Goal: Information Seeking & Learning: Understand process/instructions

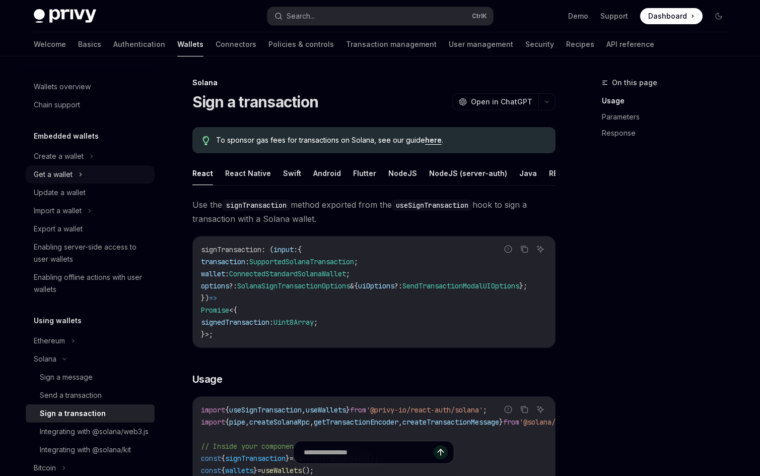
drag, startPoint x: 71, startPoint y: 178, endPoint x: 93, endPoint y: 178, distance: 22.2
click at [71, 178] on div "Get a wallet" at bounding box center [53, 174] width 39 height 12
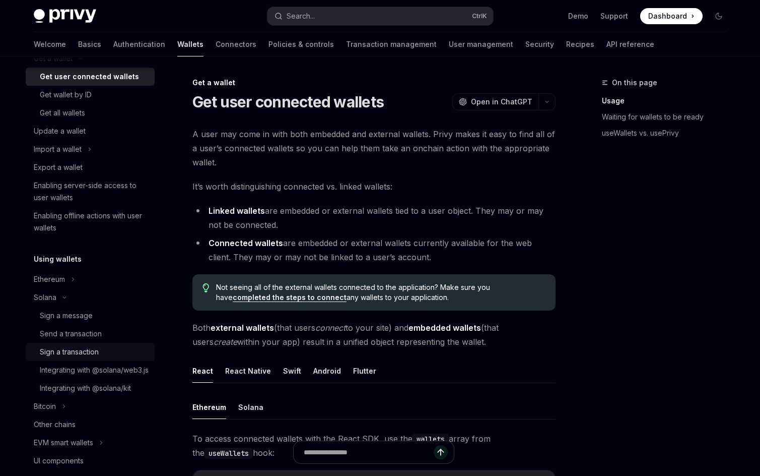
scroll to position [201, 0]
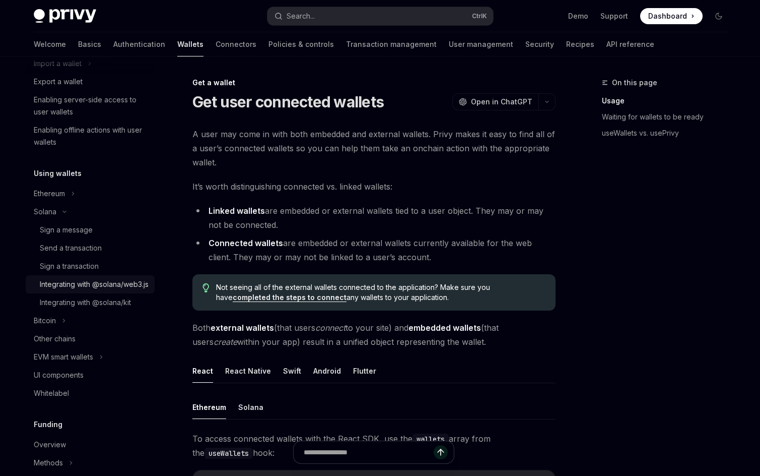
click at [67, 281] on div "Integrating with @solana/web3.js" at bounding box center [94, 284] width 109 height 12
type textarea "*"
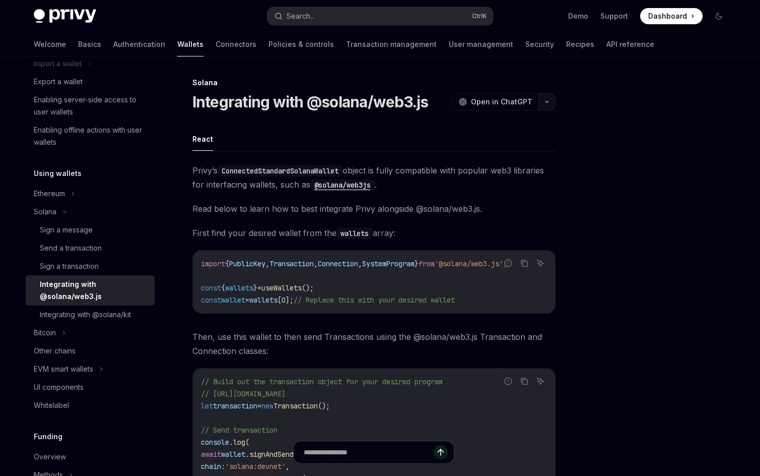
click at [540, 97] on button "button" at bounding box center [546, 101] width 17 height 17
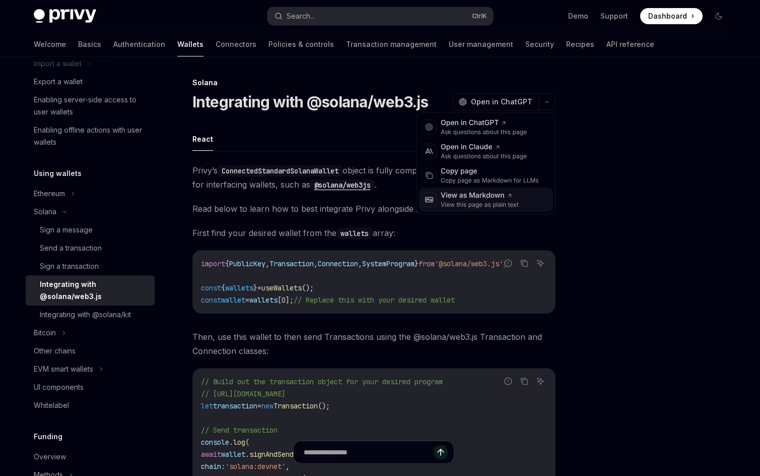
click at [501, 191] on div "View as Markdown" at bounding box center [480, 195] width 78 height 10
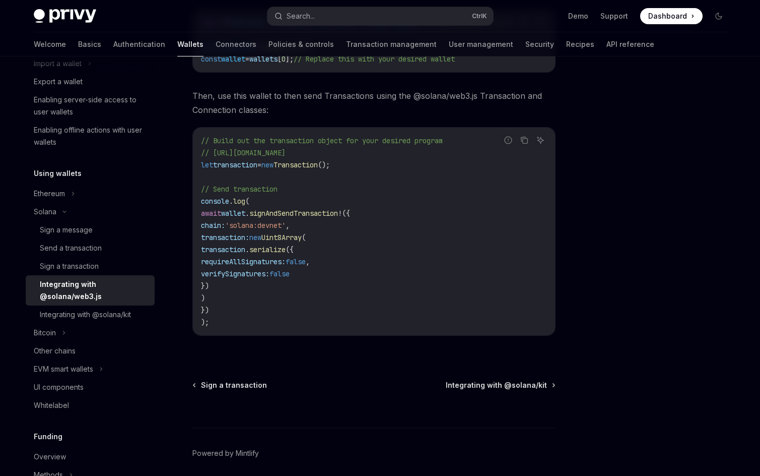
scroll to position [284, 0]
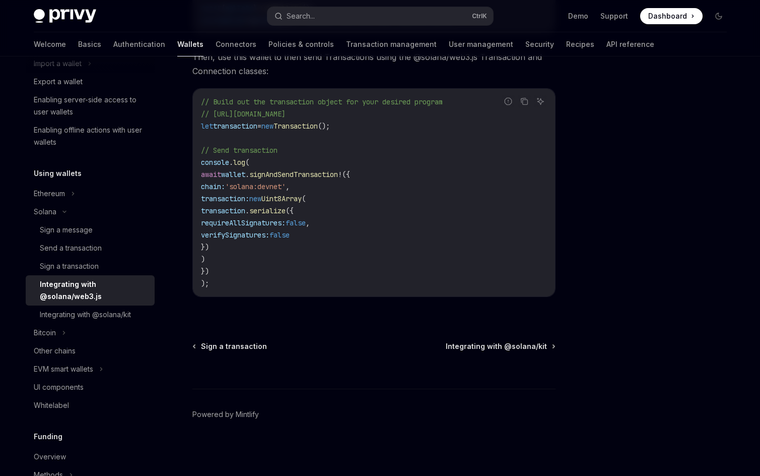
click at [288, 170] on span "signAndSendTransaction" at bounding box center [293, 174] width 89 height 9
click at [238, 158] on span "log" at bounding box center [239, 162] width 12 height 9
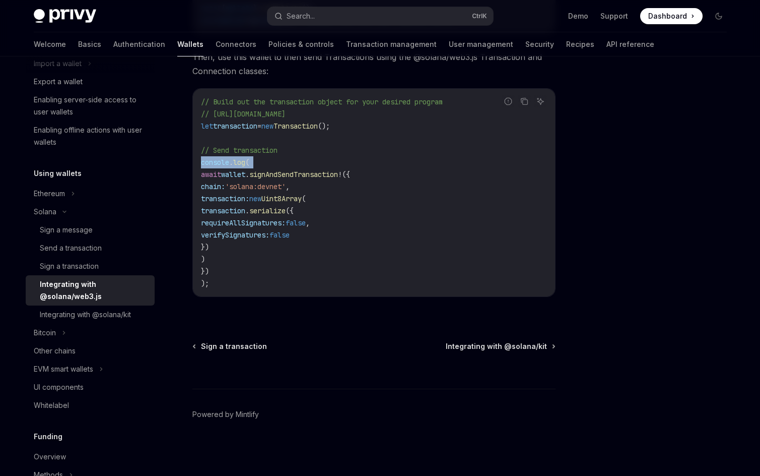
click at [237, 160] on span "log" at bounding box center [239, 162] width 12 height 9
click at [286, 112] on span "// https://solana-foundation.github.io/solana-web3.js/classes/Transaction.html" at bounding box center [243, 113] width 85 height 9
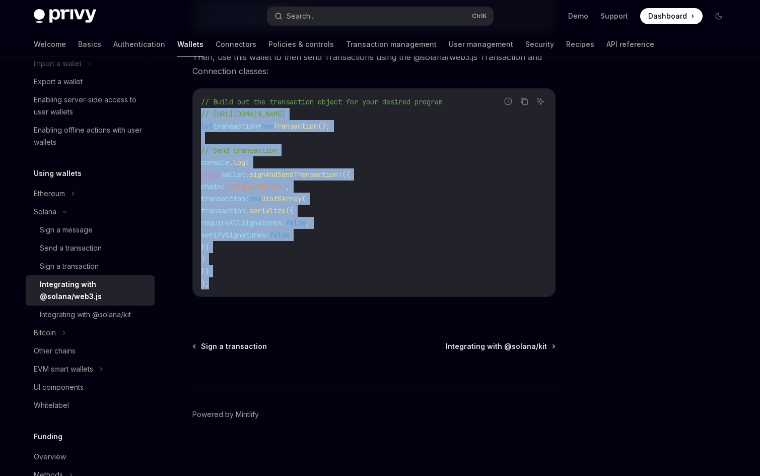
drag, startPoint x: 202, startPoint y: 116, endPoint x: 281, endPoint y: 302, distance: 202.0
click at [281, 302] on div "Privy’s ConnectedStandardSolanaWallet object is fully compatible with popular w…" at bounding box center [373, 98] width 363 height 429
click at [251, 284] on code "// Build out the transaction object for your desired program // https://solana-…" at bounding box center [374, 192] width 346 height 193
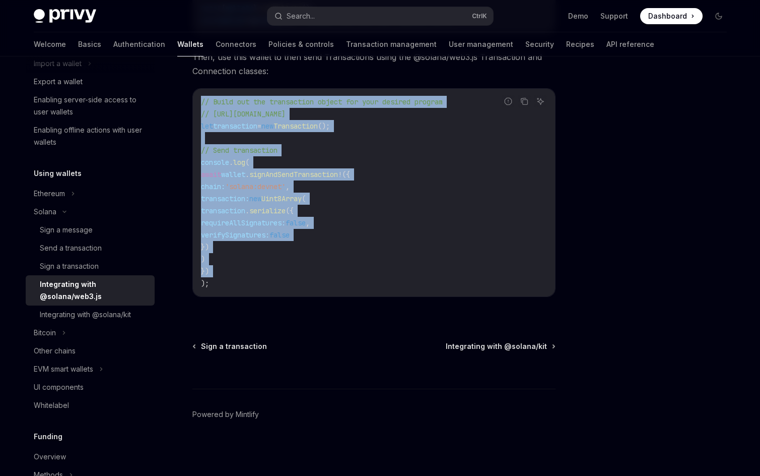
drag, startPoint x: 187, startPoint y: 283, endPoint x: 182, endPoint y: 85, distance: 198.0
click at [182, 85] on div "Solana Integrating with @solana/web3.js OpenAI Open in ChatGPT OpenAI Open in C…" at bounding box center [280, 136] width 556 height 678
click at [334, 134] on code "// Build out the transaction object for your desired program // https://solana-…" at bounding box center [374, 192] width 346 height 193
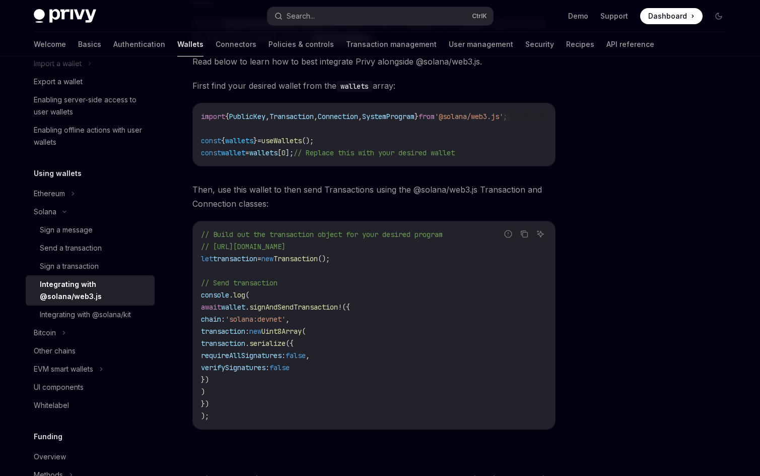
scroll to position [0, 0]
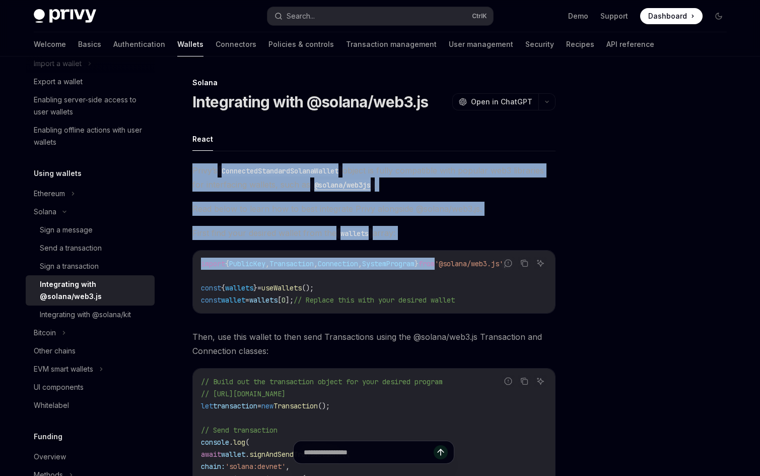
drag, startPoint x: 215, startPoint y: 171, endPoint x: 481, endPoint y: 257, distance: 279.6
click at [474, 255] on div "Solana Integrating with @solana/web3.js OpenAI Open in ChatGPT OpenAI Open in C…" at bounding box center [280, 416] width 556 height 678
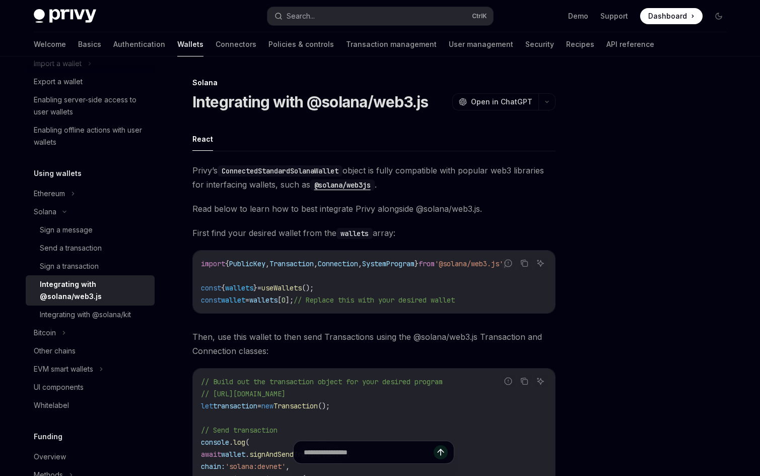
click at [523, 295] on code "import { PublicKey , Transaction , Connection , SystemProgram } from '@solana/w…" at bounding box center [374, 281] width 346 height 48
click at [541, 255] on div "import { PublicKey , Transaction , Connection , SystemProgram } from '@solana/w…" at bounding box center [374, 281] width 362 height 62
click at [263, 294] on code "import { PublicKey , Transaction , Connection , SystemProgram } from '@solana/w…" at bounding box center [374, 281] width 346 height 48
click at [276, 299] on span "wallets" at bounding box center [263, 299] width 28 height 9
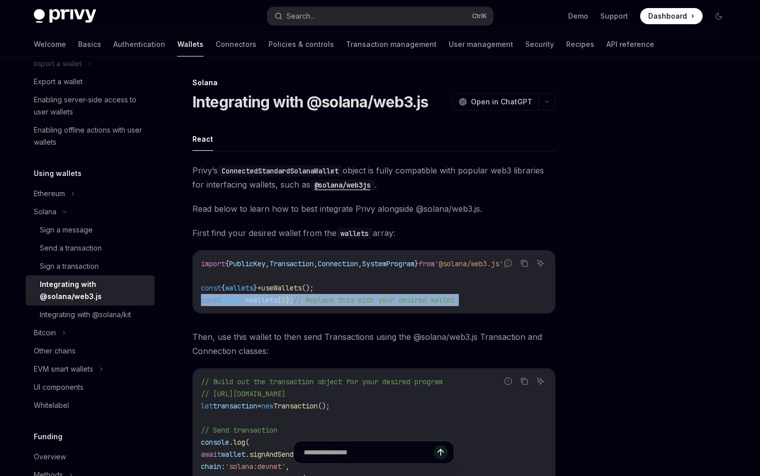
click at [276, 299] on span "wallets" at bounding box center [263, 299] width 28 height 9
copy code "const wallet = wallets [ 0 ]; // Replace this with your desired wallet"
click at [276, 299] on span "wallets" at bounding box center [263, 299] width 28 height 9
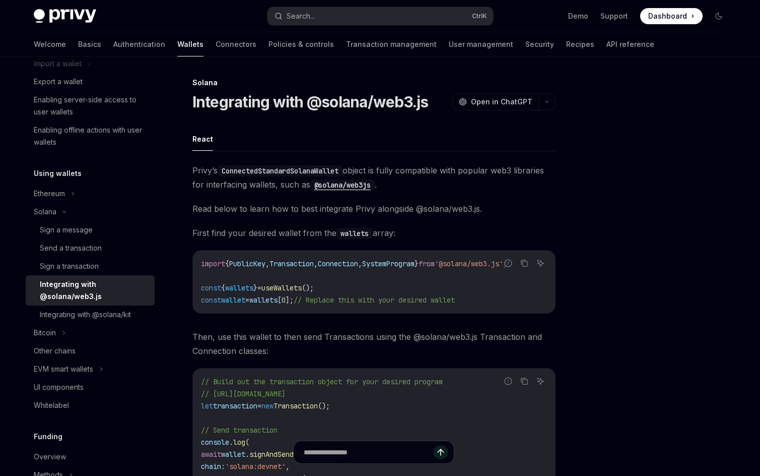
click at [276, 299] on span "wallets" at bounding box center [263, 299] width 28 height 9
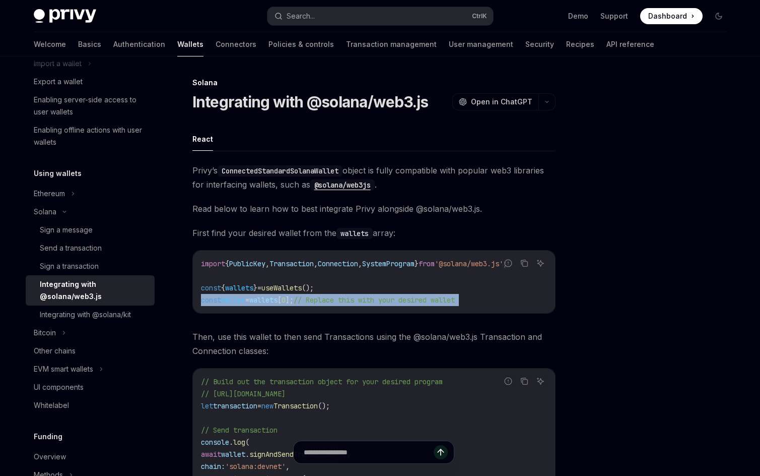
click at [276, 299] on span "wallets" at bounding box center [263, 299] width 28 height 9
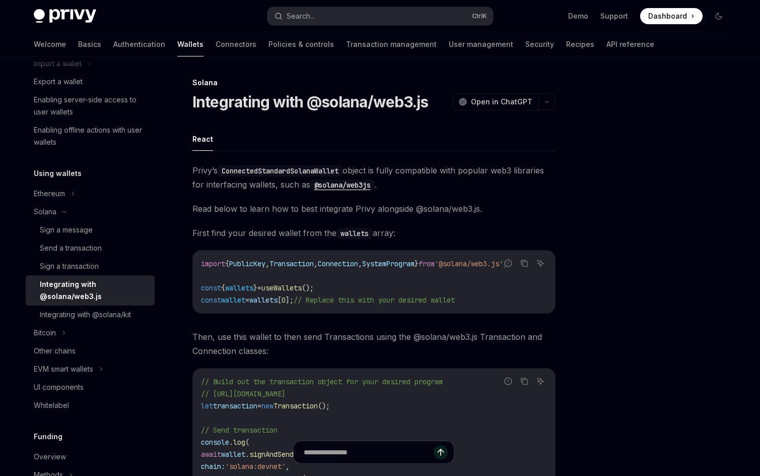
click at [253, 291] on span "wallets" at bounding box center [239, 287] width 28 height 9
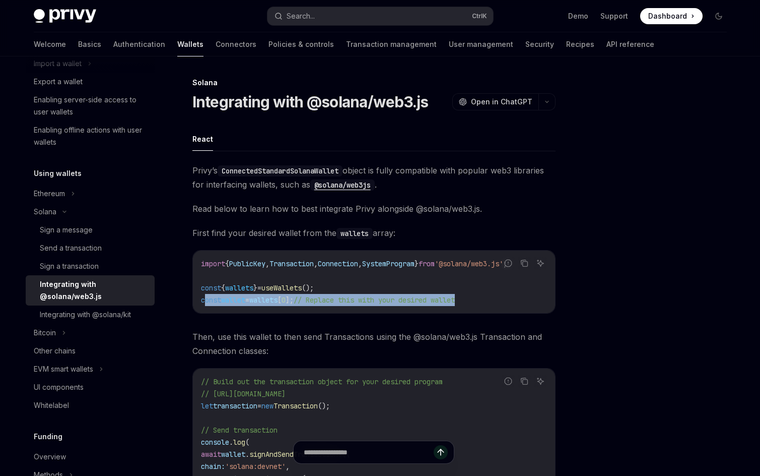
drag, startPoint x: 205, startPoint y: 294, endPoint x: 486, endPoint y: 304, distance: 280.8
click at [486, 304] on code "import { PublicKey , Transaction , Connection , SystemProgram } from '@solana/w…" at bounding box center [374, 281] width 346 height 48
click at [501, 298] on code "import { PublicKey , Transaction , Connection , SystemProgram } from '@solana/w…" at bounding box center [374, 281] width 346 height 48
drag, startPoint x: 508, startPoint y: 297, endPoint x: 197, endPoint y: 285, distance: 311.0
click at [197, 285] on div "import { PublicKey , Transaction , Connection , SystemProgram } from '@solana/w…" at bounding box center [374, 281] width 362 height 62
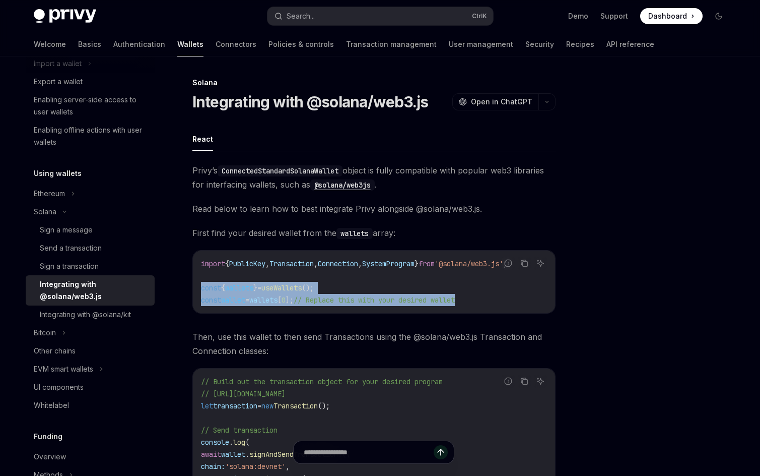
copy code "const { wallets } = useWallets (); const wallet = wallets [ 0 ]; // Replace thi…"
click at [244, 284] on span "wallets" at bounding box center [239, 287] width 28 height 9
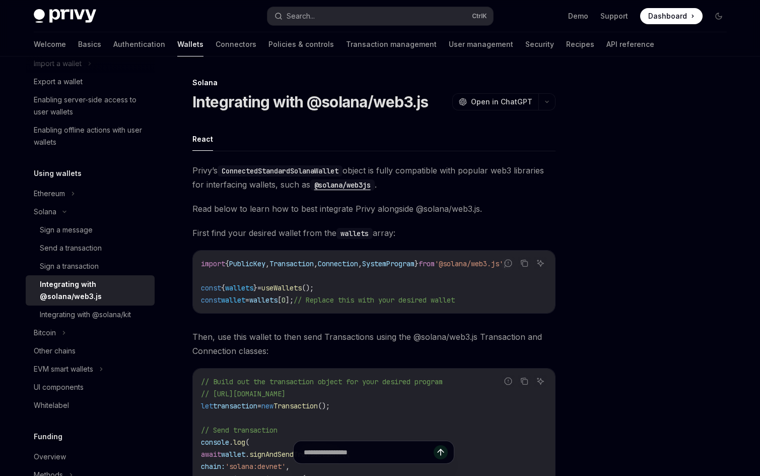
click at [211, 301] on span "const" at bounding box center [211, 299] width 20 height 9
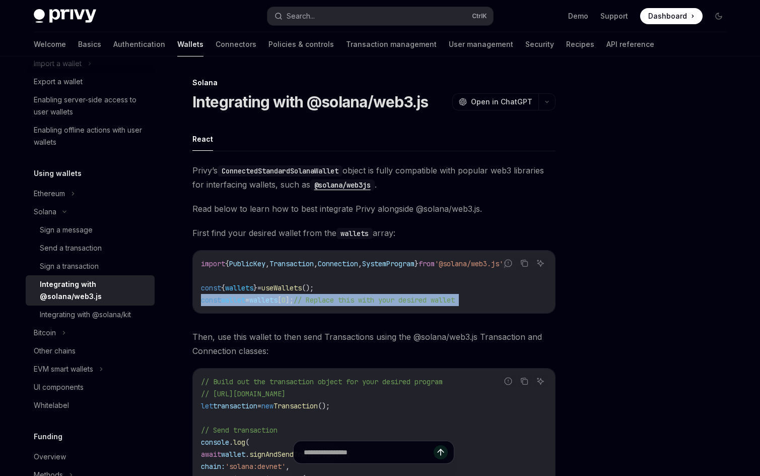
click at [211, 301] on span "const" at bounding box center [211, 299] width 20 height 9
copy code "const wallet = wallets [ 0 ]; // Replace this with your desired wallet"
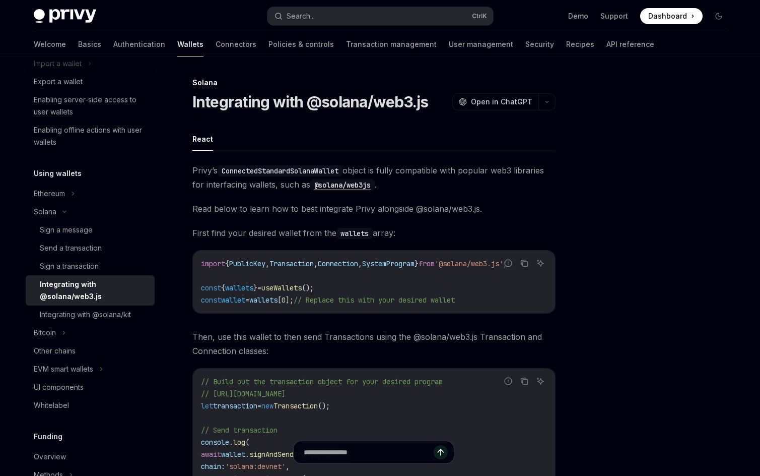
drag, startPoint x: 604, startPoint y: 306, endPoint x: 587, endPoint y: 291, distance: 22.1
click at [604, 306] on div at bounding box center [658, 276] width 153 height 399
click at [651, 246] on div at bounding box center [658, 276] width 153 height 399
click at [449, 253] on div "import { PublicKey , Transaction , Connection , SystemProgram } from '@solana/w…" at bounding box center [374, 281] width 362 height 62
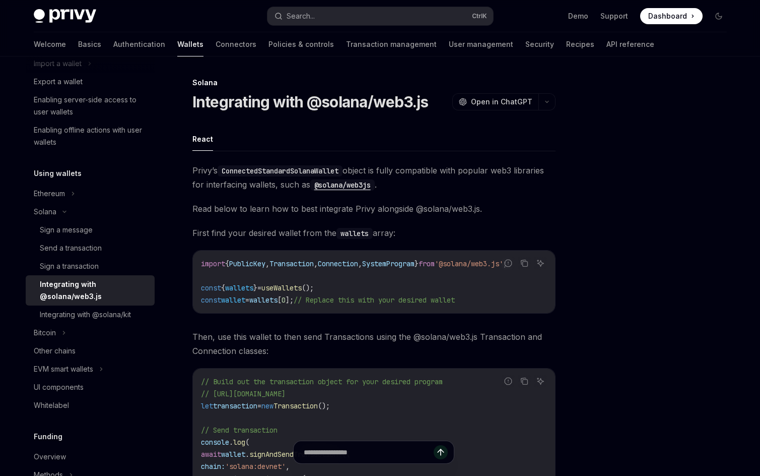
click at [415, 262] on span "SystemProgram" at bounding box center [388, 263] width 52 height 9
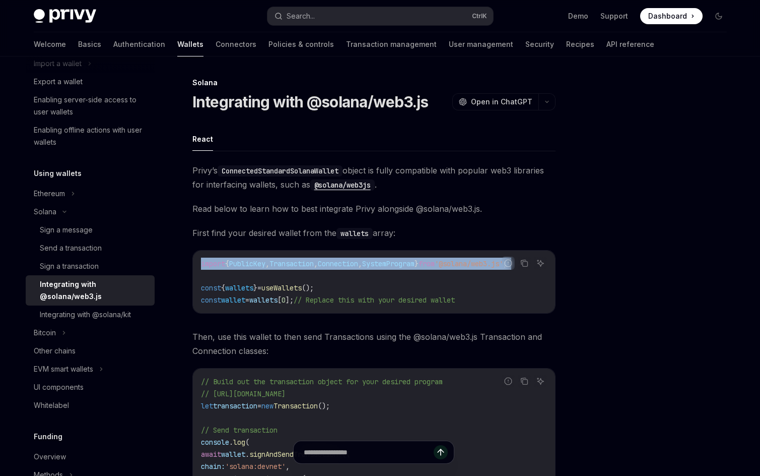
click at [415, 262] on span "SystemProgram" at bounding box center [388, 263] width 52 height 9
copy code "import { PublicKey , Transaction , Connection , SystemProgram } from '@solana/w…"
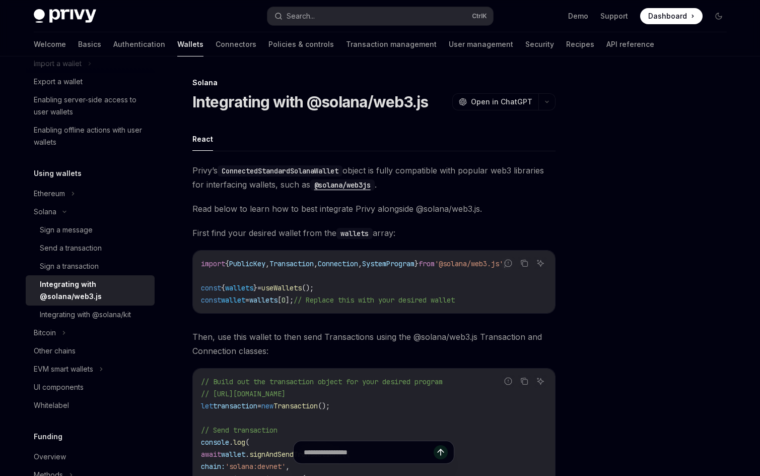
click at [338, 228] on code "wallets" at bounding box center [354, 233] width 36 height 11
click at [489, 214] on span "Read below to learn how to best integrate Privy alongside @solana/web3.js." at bounding box center [373, 208] width 363 height 14
click at [520, 260] on icon "Copy the contents from the code block" at bounding box center [524, 263] width 8 height 8
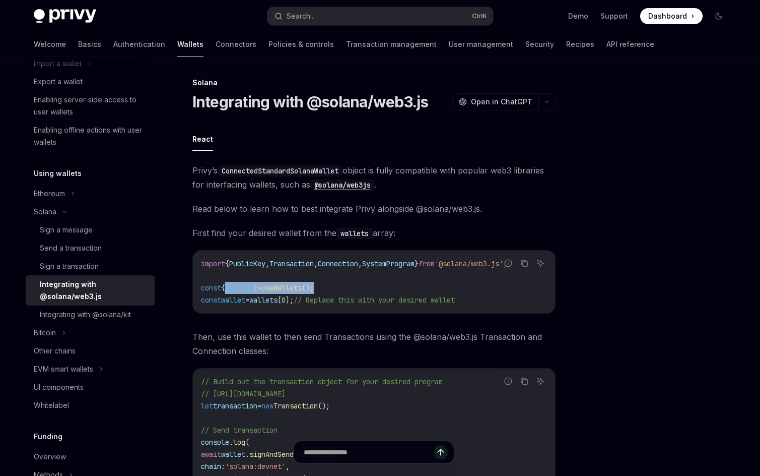
drag, startPoint x: 359, startPoint y: 290, endPoint x: 229, endPoint y: 290, distance: 130.0
click at [229, 290] on code "import { PublicKey , Transaction , Connection , SystemProgram } from '@solana/w…" at bounding box center [374, 281] width 346 height 48
click at [387, 299] on span "// Replace this with your desired wallet" at bounding box center [374, 299] width 161 height 9
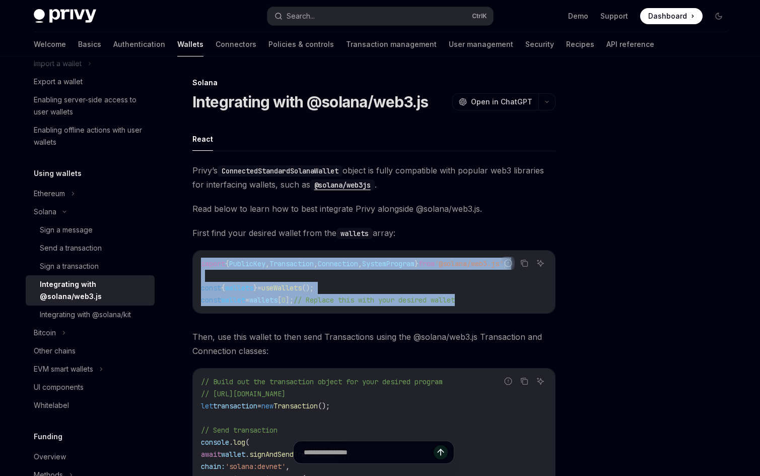
drag, startPoint x: 504, startPoint y: 305, endPoint x: 179, endPoint y: 263, distance: 327.1
click at [172, 265] on div "Solana Integrating with @solana/web3.js OpenAI Open in ChatGPT OpenAI Open in C…" at bounding box center [280, 416] width 556 height 678
copy code "import { PublicKey , Transaction , Connection , SystemProgram } from '@solana/w…"
click at [320, 304] on code "import { PublicKey , Transaction , Connection , SystemProgram } from '@solana/w…" at bounding box center [374, 281] width 346 height 48
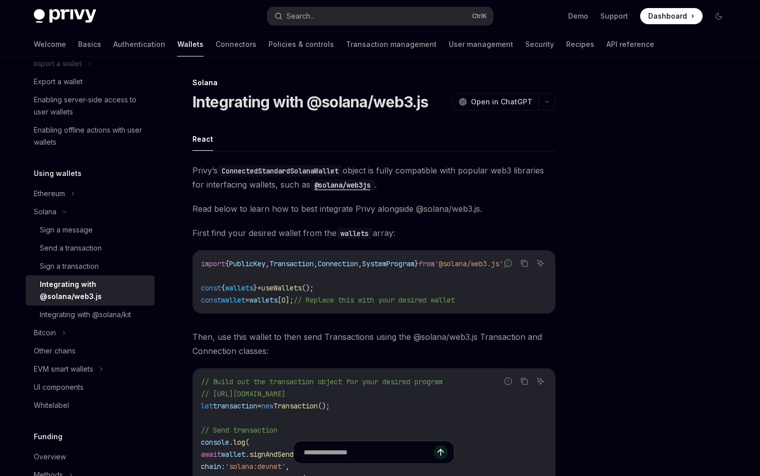
click at [303, 294] on code "import { PublicKey , Transaction , Connection , SystemProgram } from '@solana/w…" at bounding box center [374, 281] width 346 height 48
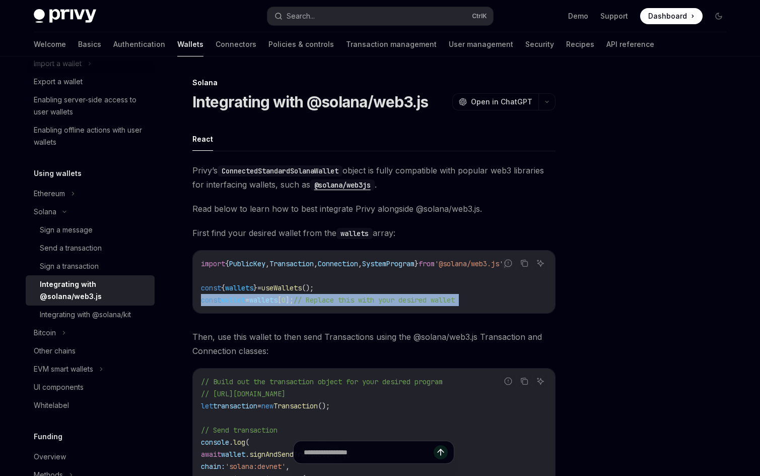
click at [303, 294] on code "import { PublicKey , Transaction , Connection , SystemProgram } from '@solana/w…" at bounding box center [374, 281] width 346 height 48
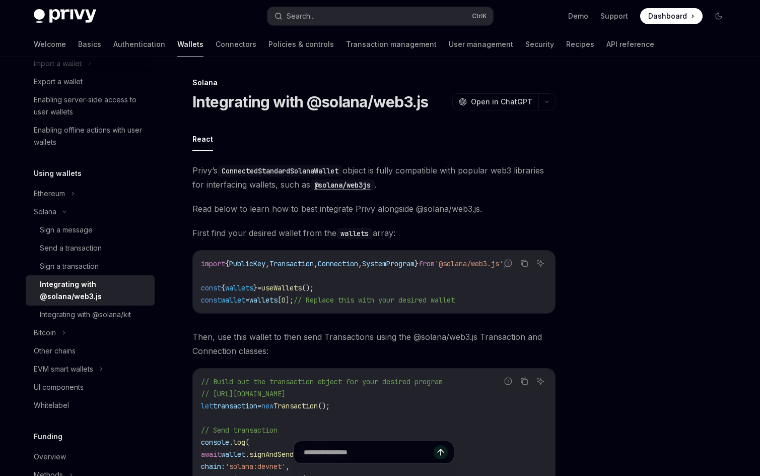
click at [376, 255] on div "import { PublicKey , Transaction , Connection , SystemProgram } from '@solana/w…" at bounding box center [374, 281] width 362 height 62
click at [358, 262] on span "Connection" at bounding box center [338, 263] width 40 height 9
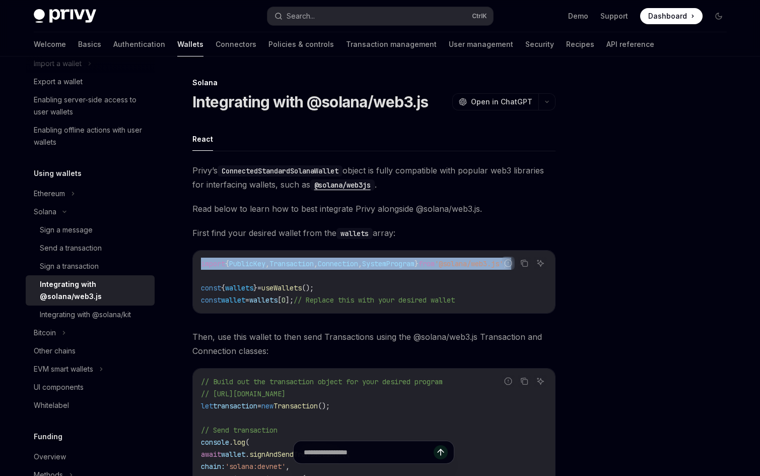
click at [358, 262] on span "Connection" at bounding box center [338, 263] width 40 height 9
click at [231, 271] on code "import { PublicKey , Transaction , Connection , SystemProgram } from '@solana/w…" at bounding box center [374, 281] width 346 height 48
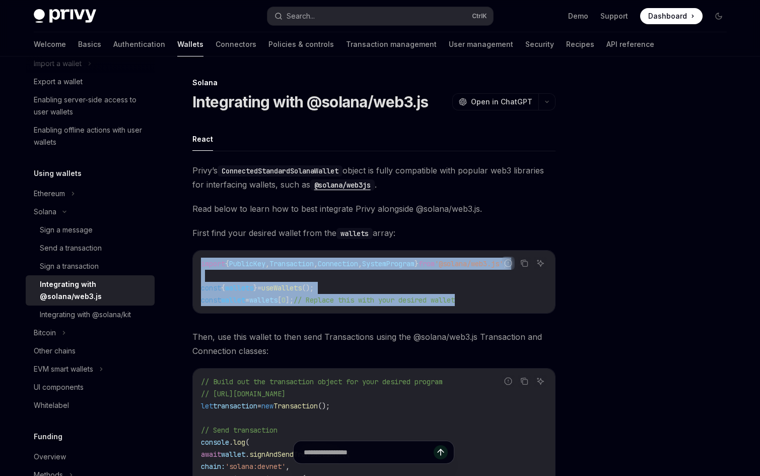
drag, startPoint x: 200, startPoint y: 258, endPoint x: 541, endPoint y: 316, distance: 346.3
click at [541, 313] on div "import { PublicKey , Transaction , Connection , SystemProgram } from '@solana/w…" at bounding box center [374, 281] width 362 height 62
copy code "import { PublicKey , Transaction , Connection , SystemProgram } from '@solana/w…"
click at [380, 298] on span "// Replace this with your desired wallet" at bounding box center [374, 299] width 161 height 9
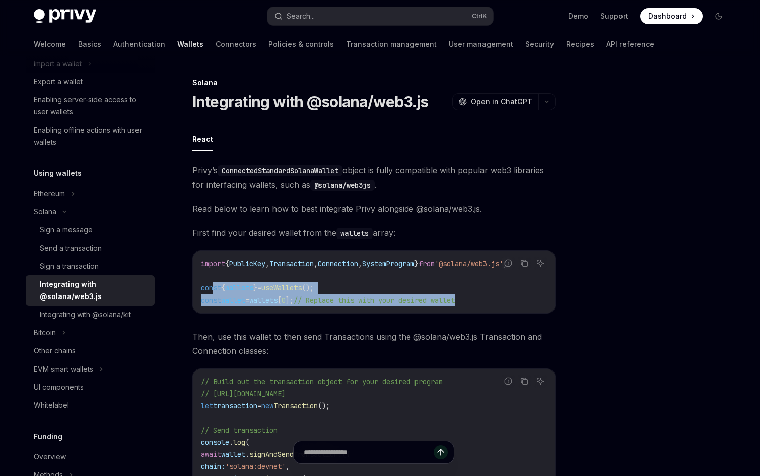
drag, startPoint x: 486, startPoint y: 300, endPoint x: 212, endPoint y: 290, distance: 274.2
click at [212, 290] on code "import { PublicKey , Transaction , Connection , SystemProgram } from '@solana/w…" at bounding box center [374, 281] width 346 height 48
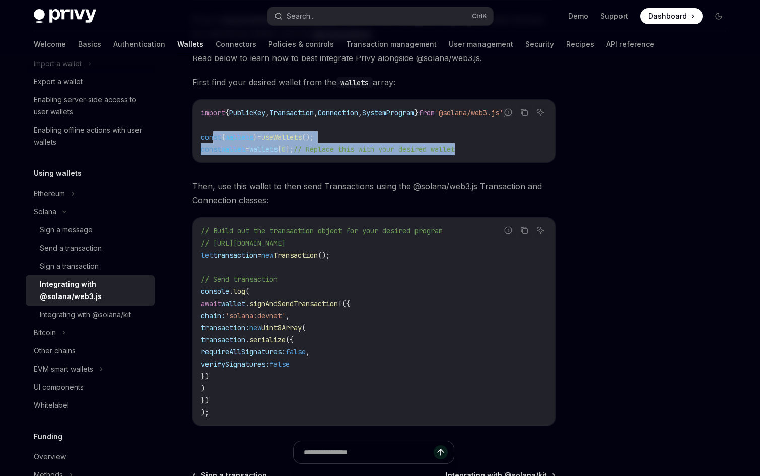
scroll to position [151, 0]
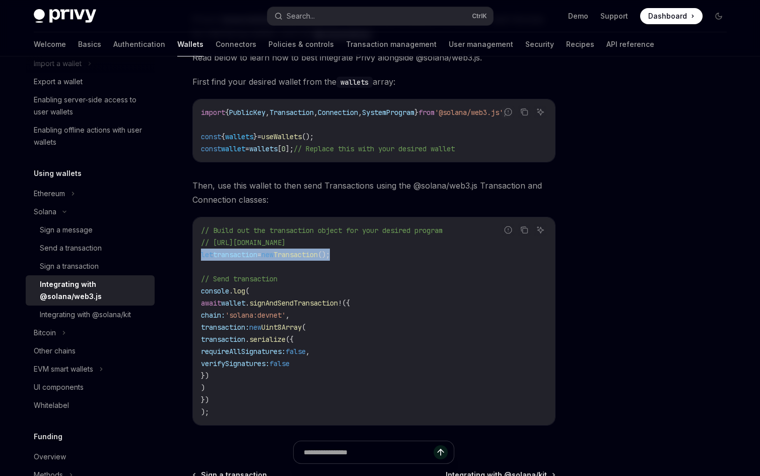
drag, startPoint x: 377, startPoint y: 256, endPoint x: 183, endPoint y: 257, distance: 194.4
click at [183, 257] on div "Solana Integrating with @solana/web3.js OpenAI Open in ChatGPT OpenAI Open in C…" at bounding box center [280, 264] width 556 height 678
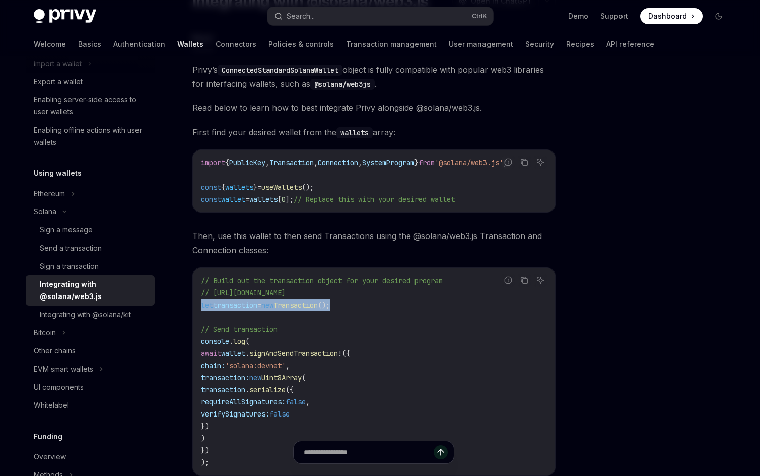
scroll to position [0, 0]
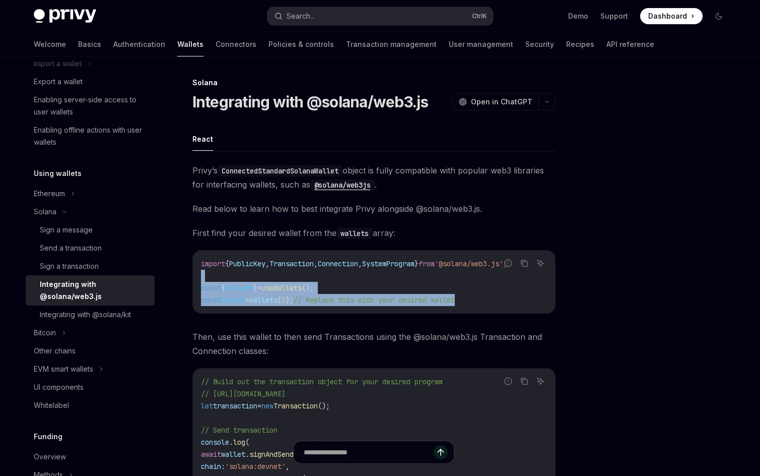
drag, startPoint x: 500, startPoint y: 305, endPoint x: 192, endPoint y: 280, distance: 308.8
click at [193, 280] on div "import { PublicKey , Transaction , Connection , SystemProgram } from '@solana/w…" at bounding box center [374, 281] width 362 height 62
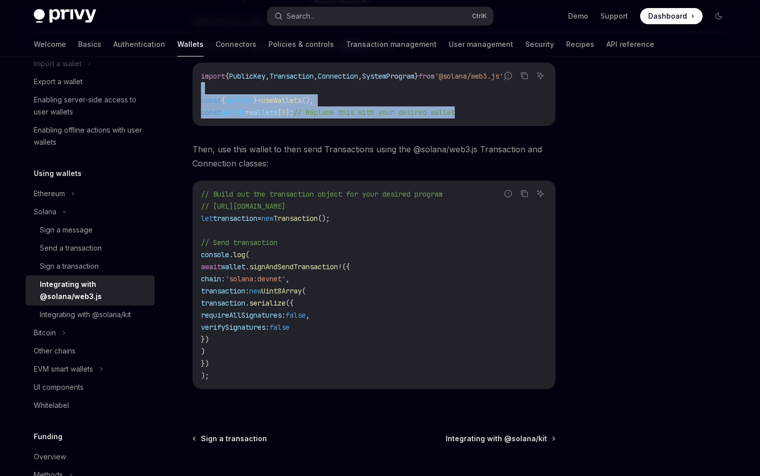
scroll to position [201, 0]
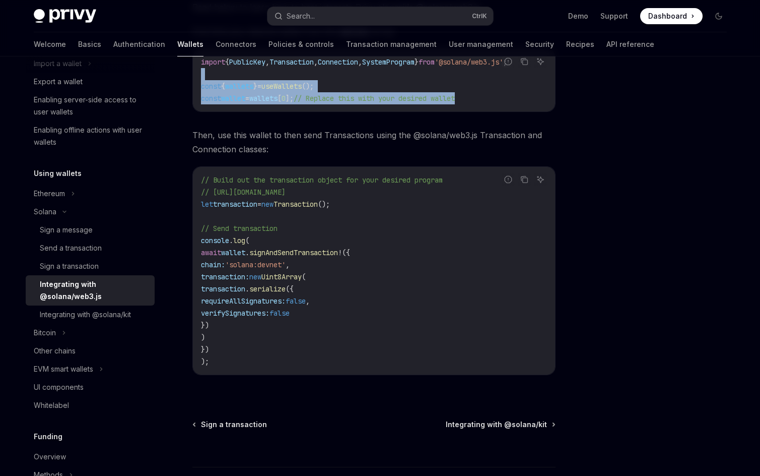
copy code "const { wallets } = useWallets (); const wallet = wallets [ 0 ]; // Replace thi…"
click at [409, 218] on code "// Build out the transaction object for your desired program // https://solana-…" at bounding box center [374, 270] width 346 height 193
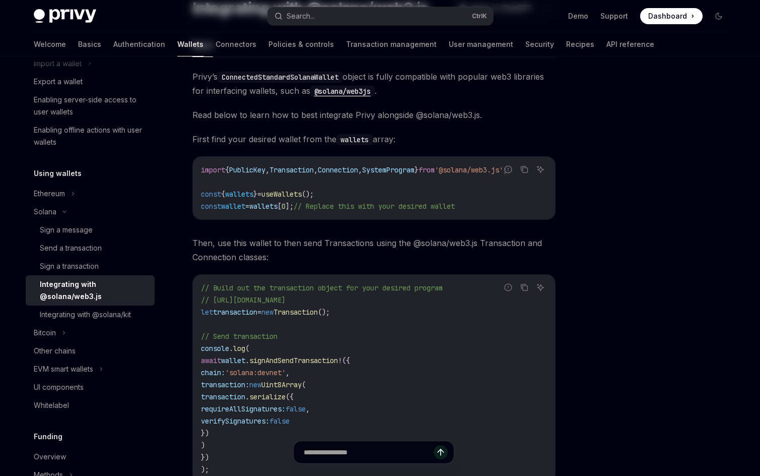
scroll to position [0, 0]
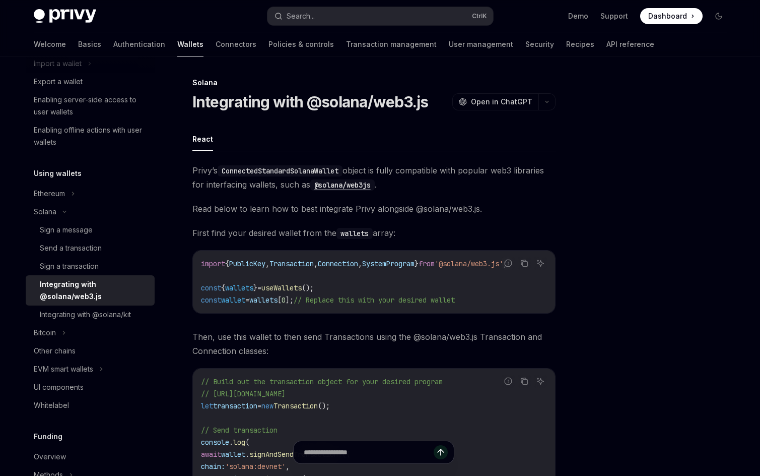
click at [548, 253] on div "import { PublicKey , Transaction , Connection , SystemProgram } from '@solana/w…" at bounding box center [374, 281] width 362 height 62
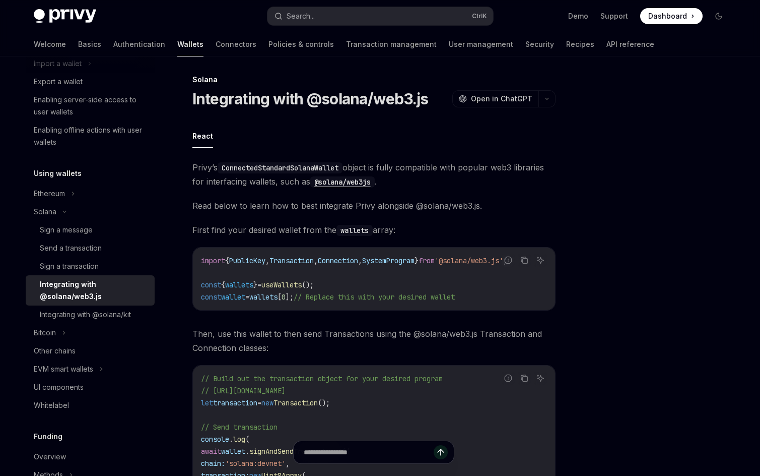
scroll to position [101, 0]
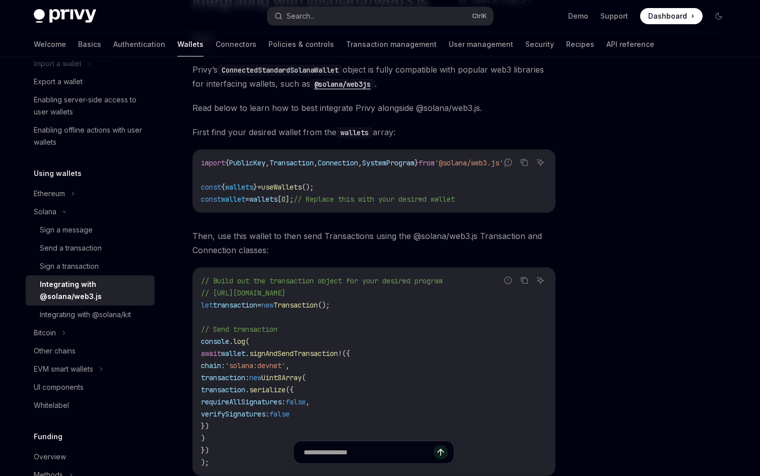
click at [617, 255] on div at bounding box center [658, 276] width 153 height 399
drag, startPoint x: 503, startPoint y: 205, endPoint x: 536, endPoint y: 201, distance: 33.5
click at [503, 205] on div "import { PublicKey , Transaction , Connection , SystemProgram } from '@solana/w…" at bounding box center [374, 181] width 362 height 62
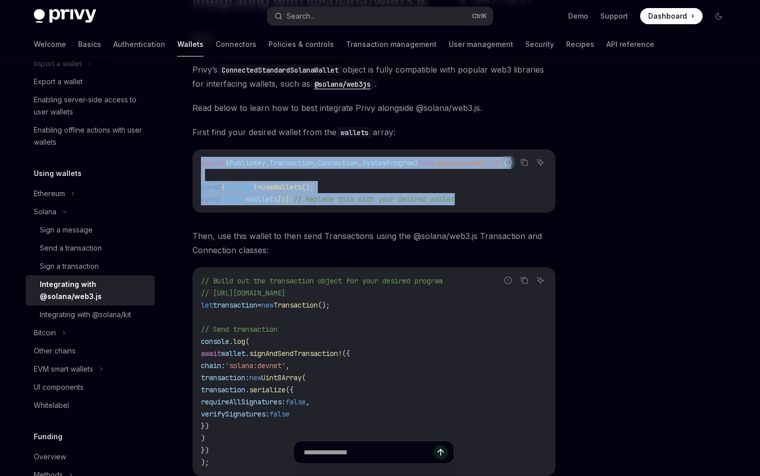
drag, startPoint x: 535, startPoint y: 200, endPoint x: 198, endPoint y: 161, distance: 339.8
click at [198, 161] on div "import { PublicKey , Transaction , Connection , SystemProgram } from '@solana/w…" at bounding box center [374, 181] width 362 height 62
drag, startPoint x: 252, startPoint y: 178, endPoint x: 513, endPoint y: 208, distance: 262.2
click at [508, 212] on div "import { PublicKey , Transaction , Connection , SystemProgram } from '@solana/w…" at bounding box center [374, 181] width 362 height 62
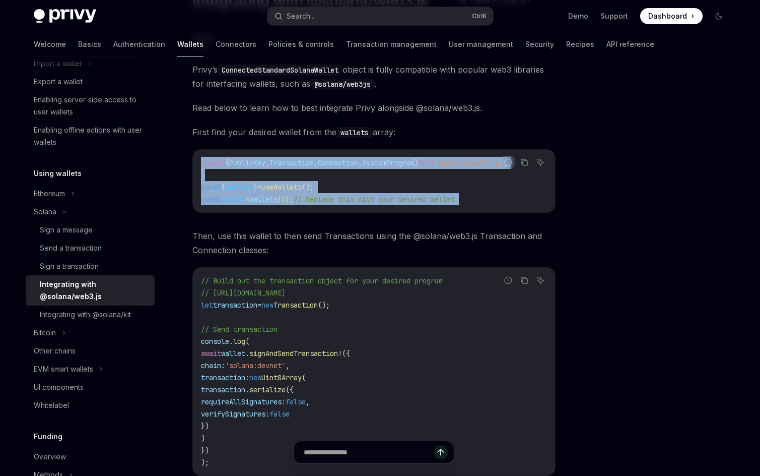
click at [514, 206] on div "import { PublicKey , Transaction , Connection , SystemProgram } from '@solana/w…" at bounding box center [374, 181] width 362 height 62
drag, startPoint x: 526, startPoint y: 198, endPoint x: 249, endPoint y: 163, distance: 279.3
click at [249, 163] on code "import { PublicKey , Transaction , Connection , SystemProgram } from '@solana/w…" at bounding box center [374, 181] width 346 height 48
click at [249, 163] on span "PublicKey" at bounding box center [247, 162] width 36 height 9
drag, startPoint x: 196, startPoint y: 159, endPoint x: 491, endPoint y: 208, distance: 298.6
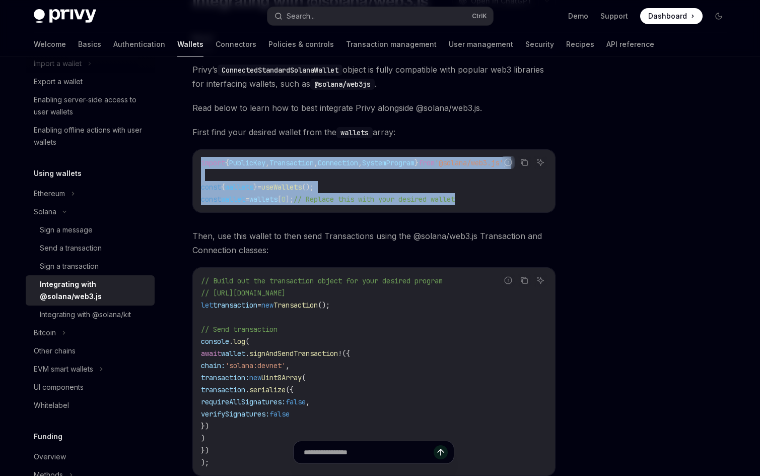
click at [491, 208] on div "import { PublicKey , Transaction , Connection , SystemProgram } from '@solana/w…" at bounding box center [374, 181] width 362 height 62
click at [511, 200] on code "import { PublicKey , Transaction , Connection , SystemProgram } from '@solana/w…" at bounding box center [374, 181] width 346 height 48
drag, startPoint x: 511, startPoint y: 200, endPoint x: 197, endPoint y: 160, distance: 316.4
click at [197, 160] on div "import { PublicKey , Transaction , Connection , SystemProgram } from '@solana/w…" at bounding box center [374, 181] width 362 height 62
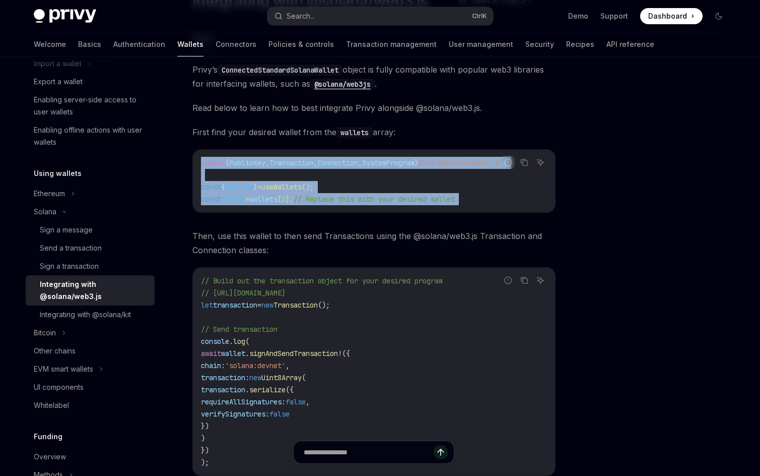
drag, startPoint x: 197, startPoint y: 160, endPoint x: 512, endPoint y: 206, distance: 318.6
click at [512, 206] on div "import { PublicKey , Transaction , Connection , SystemProgram } from '@solana/w…" at bounding box center [374, 181] width 362 height 62
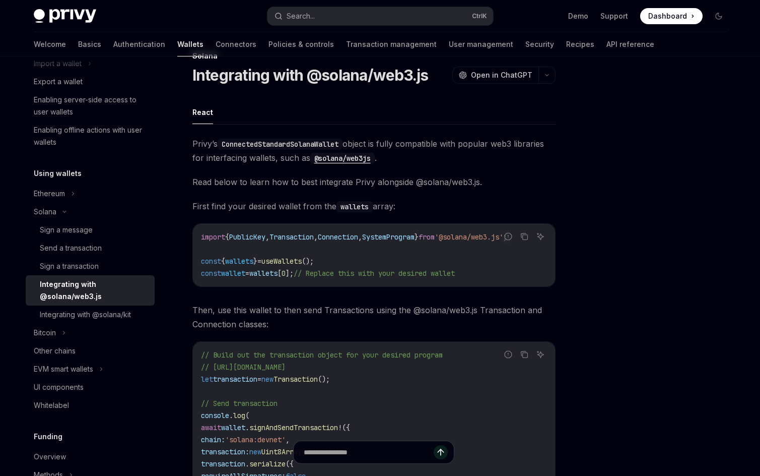
scroll to position [50, 0]
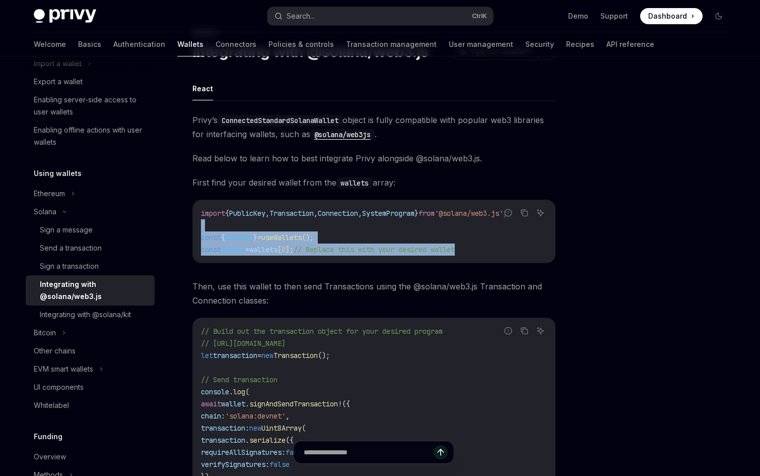
drag, startPoint x: 495, startPoint y: 252, endPoint x: 224, endPoint y: 231, distance: 271.9
click at [227, 231] on code "import { PublicKey , Transaction , Connection , SystemProgram } from '@solana/w…" at bounding box center [374, 231] width 346 height 48
click at [218, 231] on code "import { PublicKey , Transaction , Connection , SystemProgram } from '@solana/w…" at bounding box center [374, 231] width 346 height 48
drag, startPoint x: 191, startPoint y: 231, endPoint x: 502, endPoint y: 262, distance: 311.9
click at [502, 262] on div "Solana Integrating with @solana/web3.js OpenAI Open in ChatGPT OpenAI Open in C…" at bounding box center [280, 365] width 556 height 678
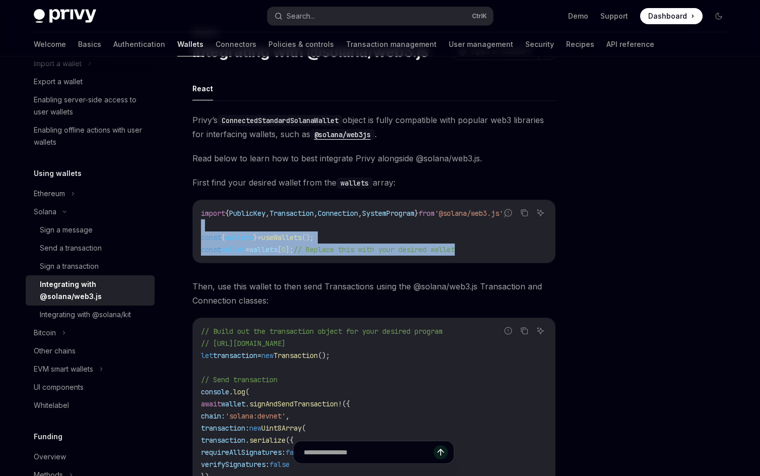
click at [537, 257] on div "import { PublicKey , Transaction , Connection , SystemProgram } from '@solana/w…" at bounding box center [374, 231] width 362 height 62
drag, startPoint x: 403, startPoint y: 241, endPoint x: 218, endPoint y: 224, distance: 185.7
click at [218, 224] on code "import { PublicKey , Transaction , Connection , SystemProgram } from '@solana/w…" at bounding box center [374, 231] width 346 height 48
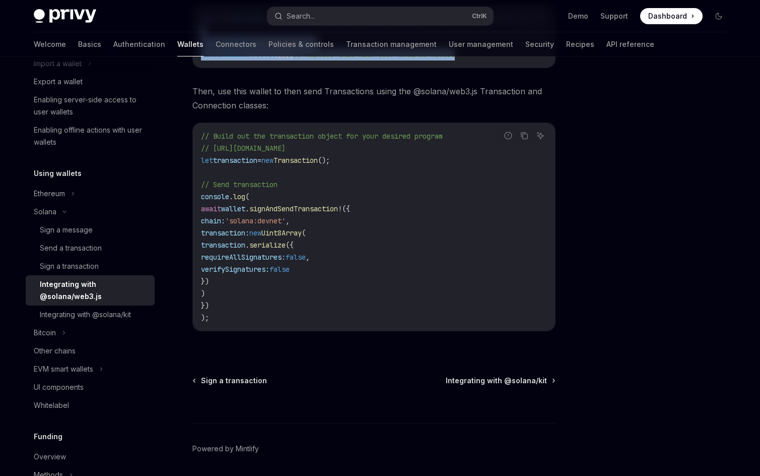
scroll to position [284, 0]
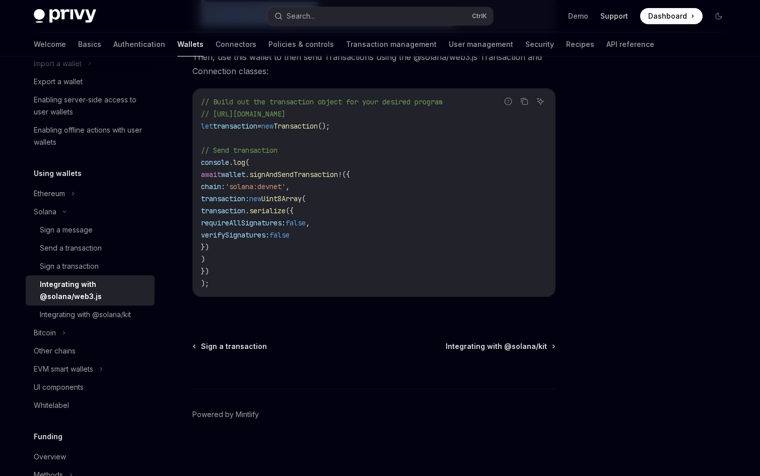
click at [614, 15] on link "Support" at bounding box center [614, 16] width 28 height 10
drag, startPoint x: 218, startPoint y: 175, endPoint x: 269, endPoint y: 299, distance: 134.1
click at [236, 281] on div "// Build out the transaction object for your desired program // https://solana-…" at bounding box center [374, 193] width 362 height 208
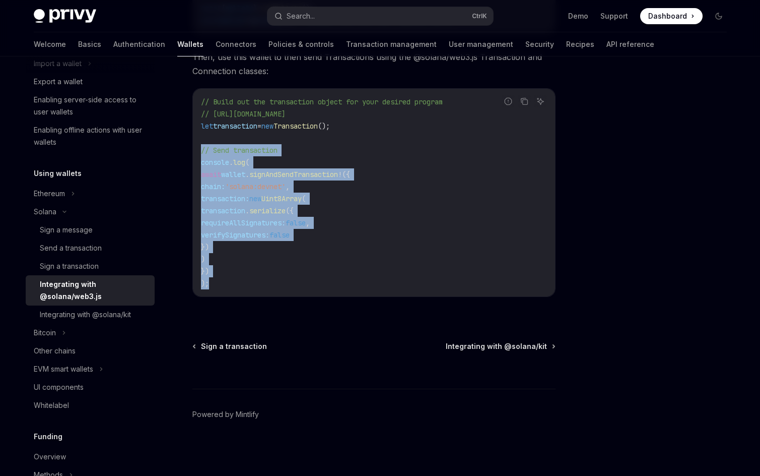
click at [311, 289] on div "// Build out the transaction object for your desired program // https://solana-…" at bounding box center [374, 193] width 362 height 208
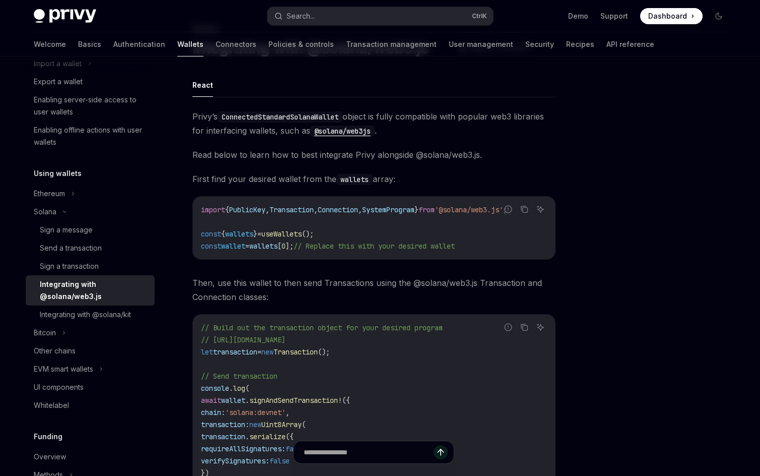
scroll to position [0, 0]
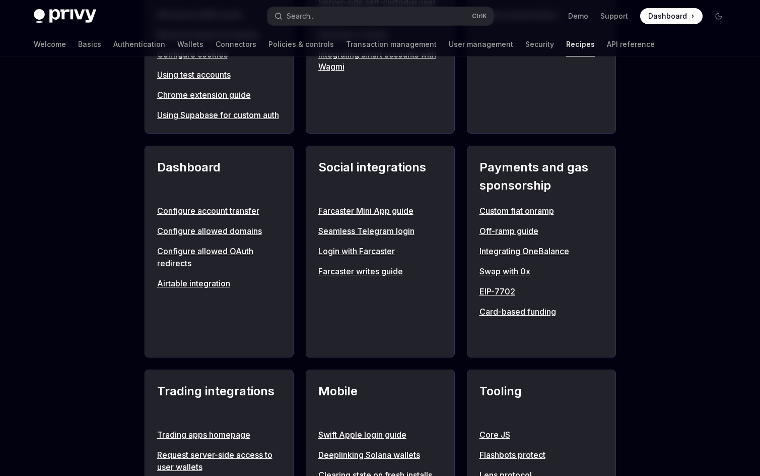
scroll to position [554, 0]
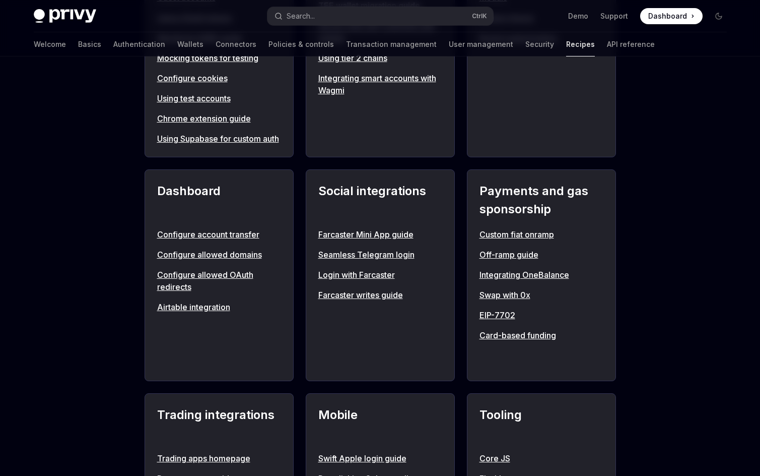
drag, startPoint x: 211, startPoint y: 136, endPoint x: 99, endPoint y: 168, distance: 115.8
click at [99, 168] on div "**********" at bounding box center [380, 293] width 760 height 1582
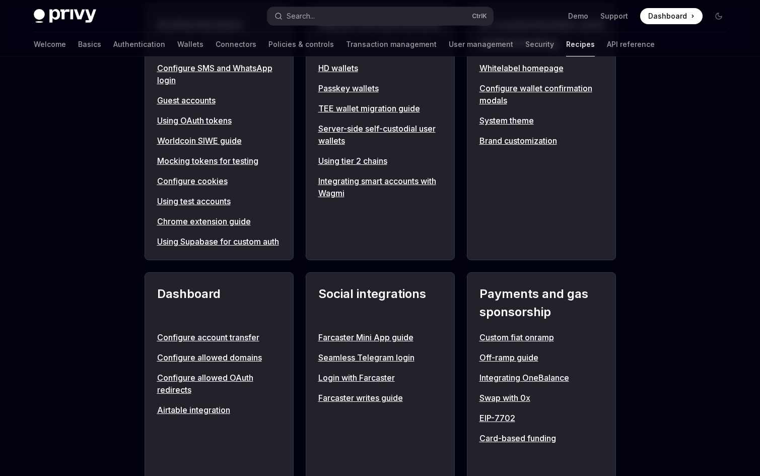
scroll to position [504, 0]
